Goal: Task Accomplishment & Management: Manage account settings

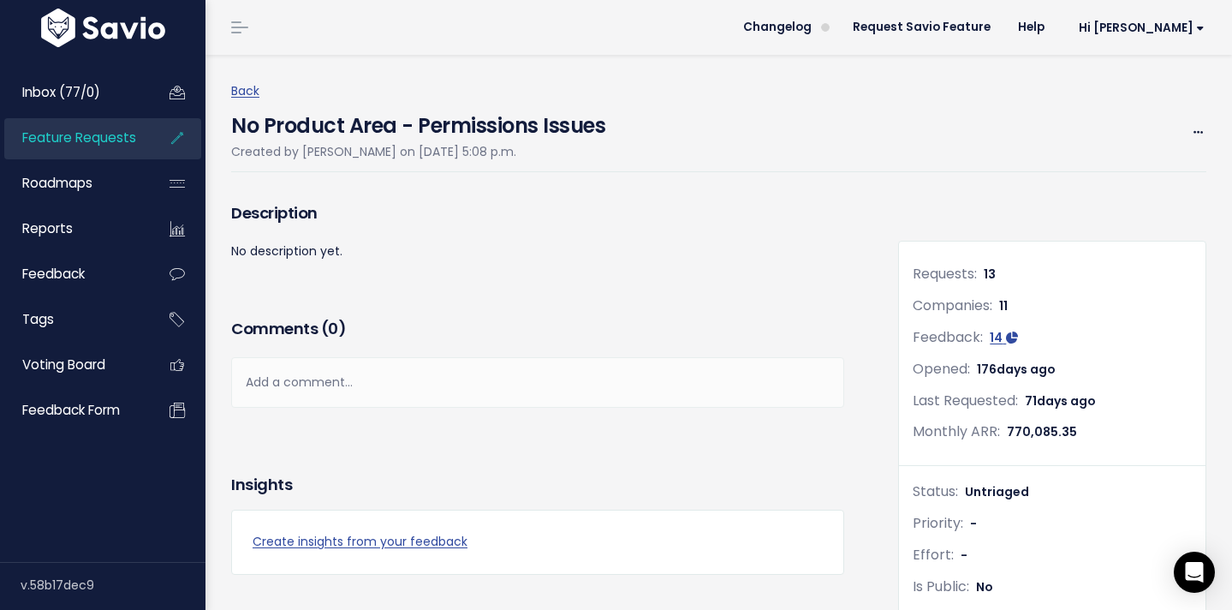
scroll to position [780, 0]
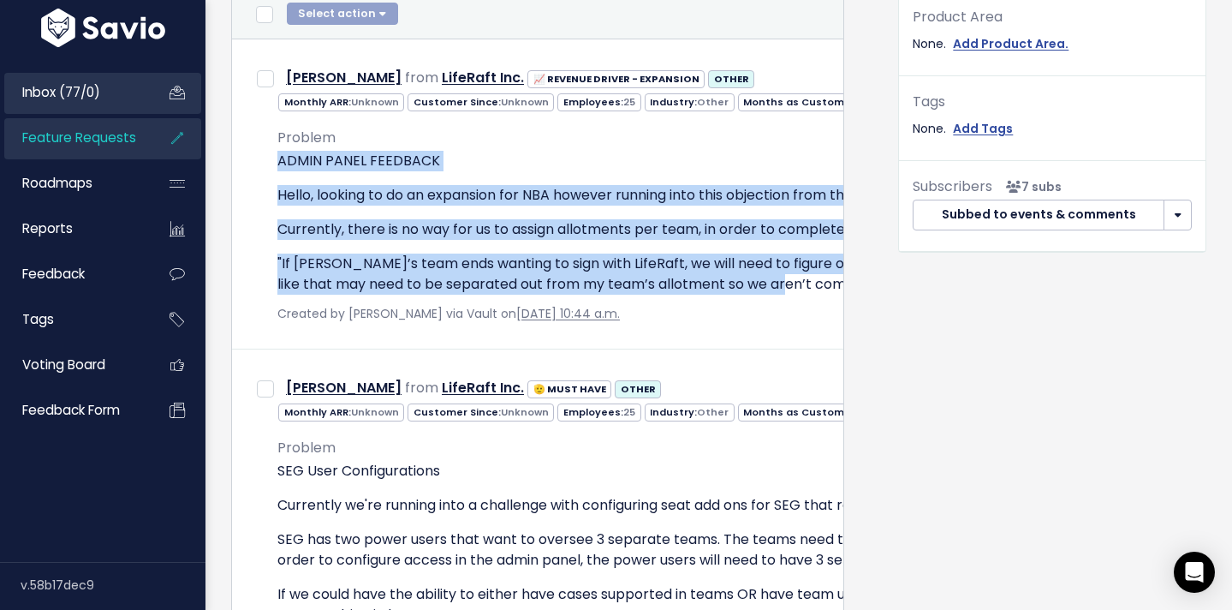
click at [59, 84] on span "Inbox (77/0)" at bounding box center [61, 92] width 78 height 18
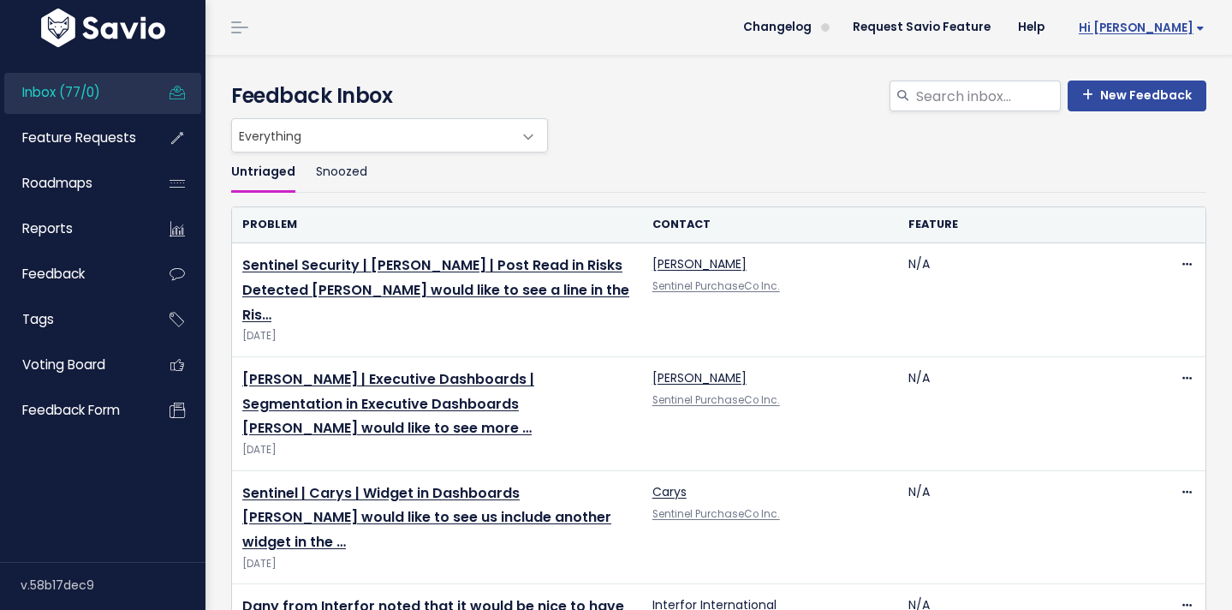
click at [1180, 27] on span "Hi [PERSON_NAME]" at bounding box center [1142, 27] width 126 height 13
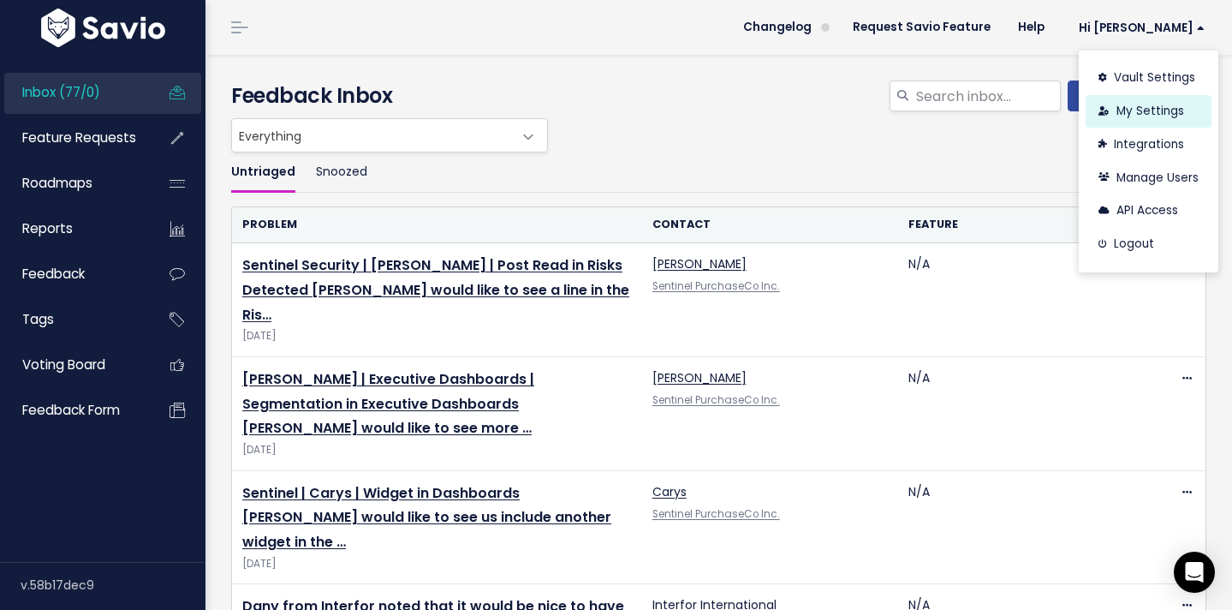
click at [1144, 115] on link "My Settings" at bounding box center [1149, 111] width 126 height 33
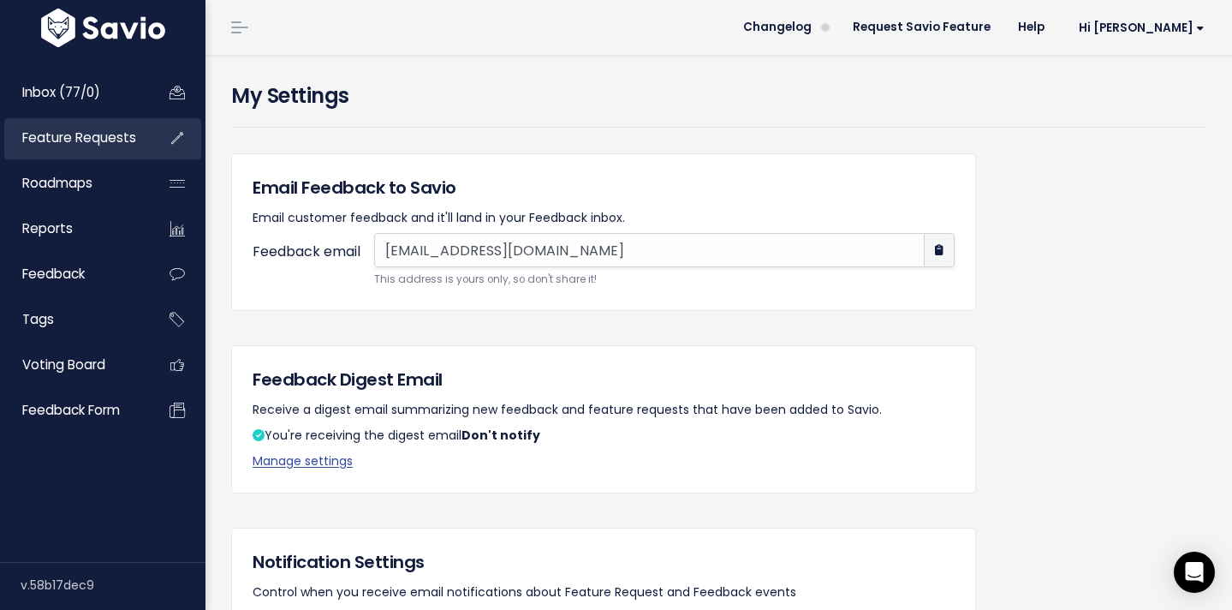
click at [78, 141] on span "Feature Requests" at bounding box center [79, 137] width 114 height 18
